Goal: Transaction & Acquisition: Purchase product/service

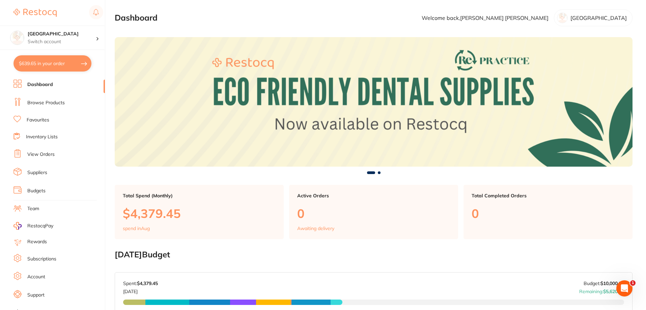
click at [46, 101] on link "Browse Products" at bounding box center [45, 102] width 37 height 7
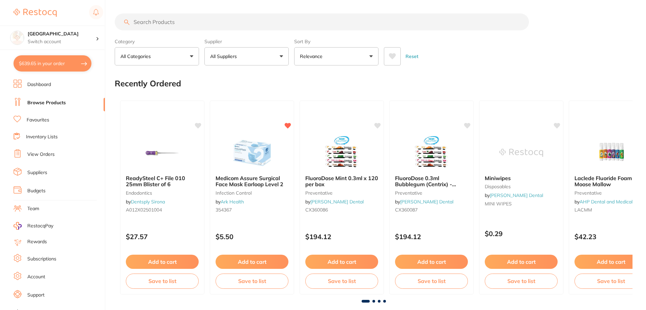
click at [185, 22] on input "search" at bounding box center [322, 21] width 414 height 17
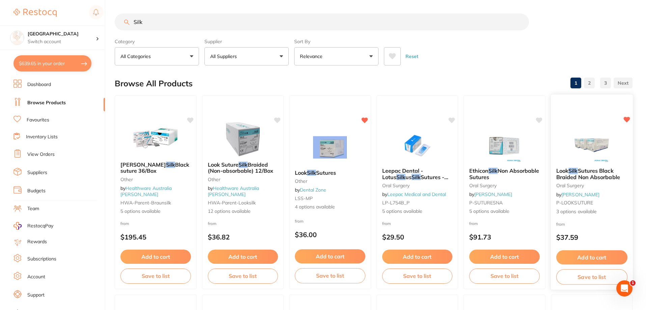
click at [581, 145] on img at bounding box center [591, 145] width 44 height 34
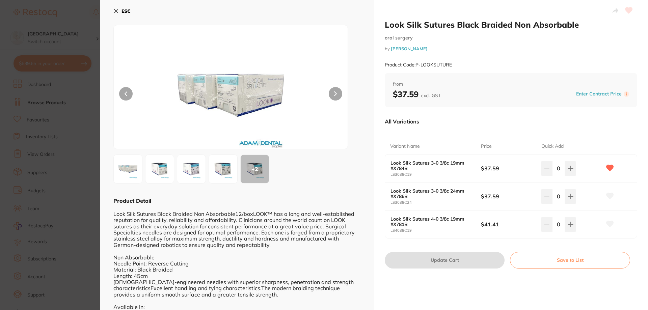
click at [193, 169] on img at bounding box center [191, 169] width 24 height 24
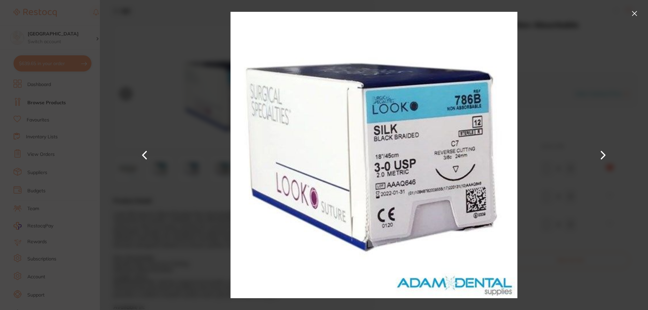
click at [634, 11] on button at bounding box center [634, 13] width 11 height 11
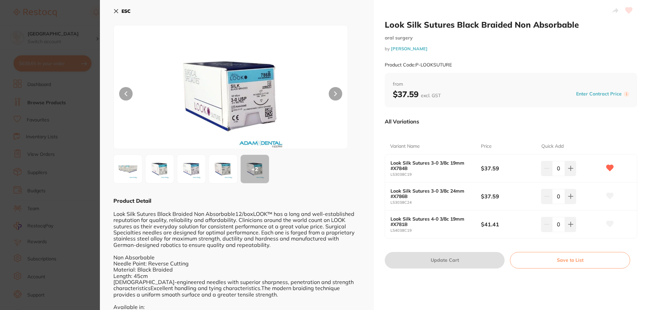
click at [451, 175] on small "LS3038C19" at bounding box center [435, 174] width 90 height 4
click at [161, 173] on img at bounding box center [159, 169] width 24 height 24
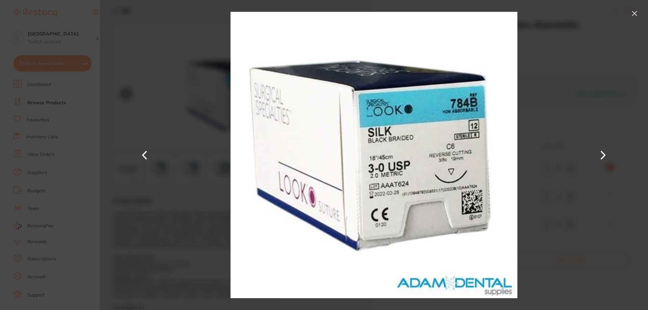
click at [634, 12] on button at bounding box center [634, 13] width 11 height 11
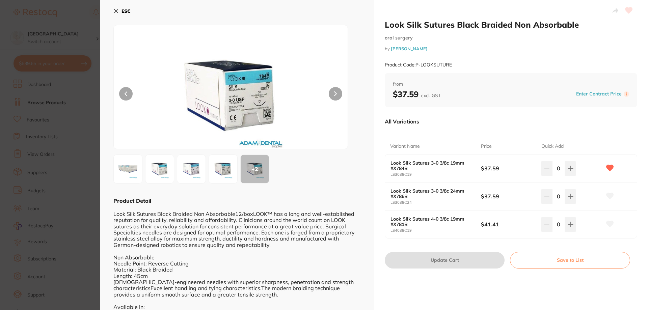
click at [119, 8] on button "ESC" at bounding box center [121, 10] width 17 height 11
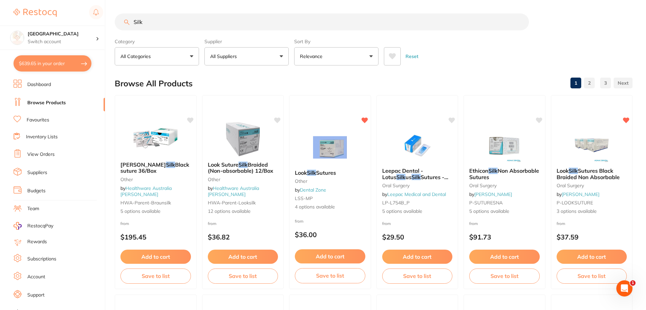
click at [233, 19] on input "Silk" at bounding box center [322, 21] width 414 height 17
type input "S"
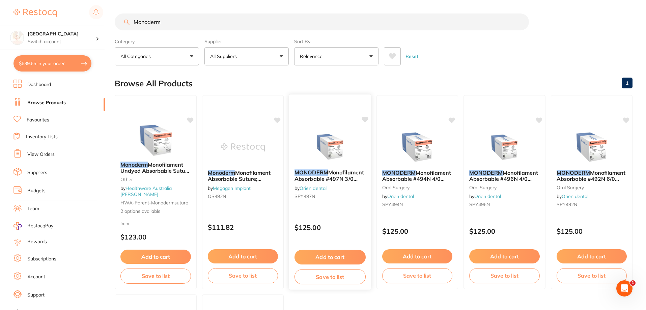
type input "Monoderm"
click at [340, 174] on span "Monofilament Absorbable #497N 3/0 19mm Sutures, Box of 12" at bounding box center [328, 178] width 69 height 19
